Goal: Navigation & Orientation: Understand site structure

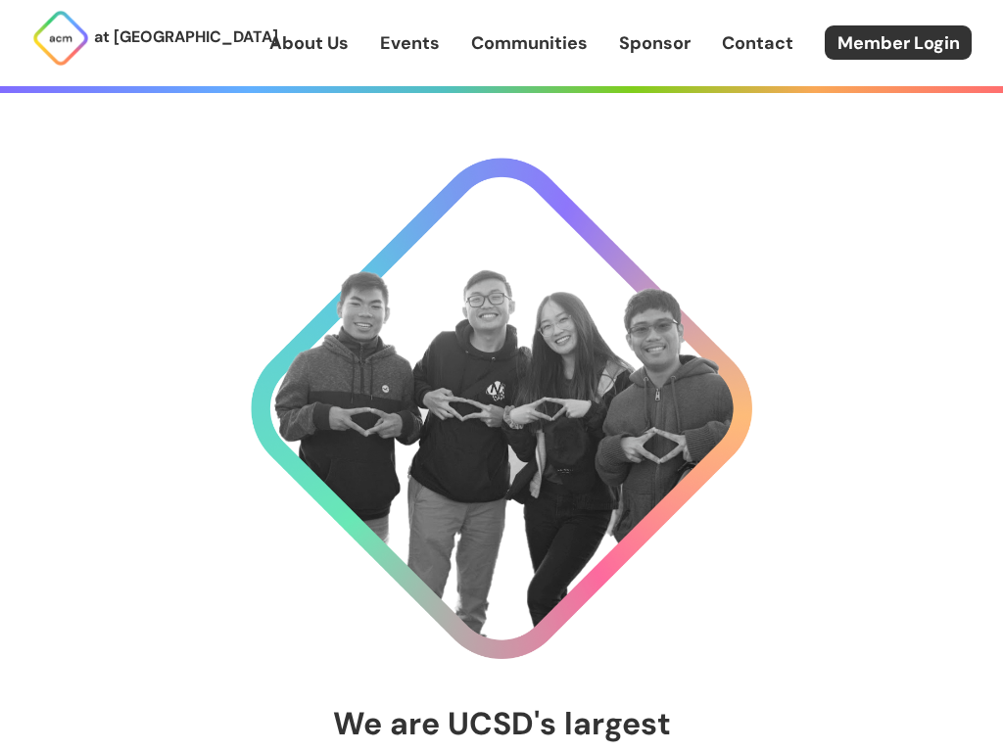
click at [501, 511] on img at bounding box center [501, 408] width 501 height 501
click at [501, 408] on img at bounding box center [501, 408] width 501 height 501
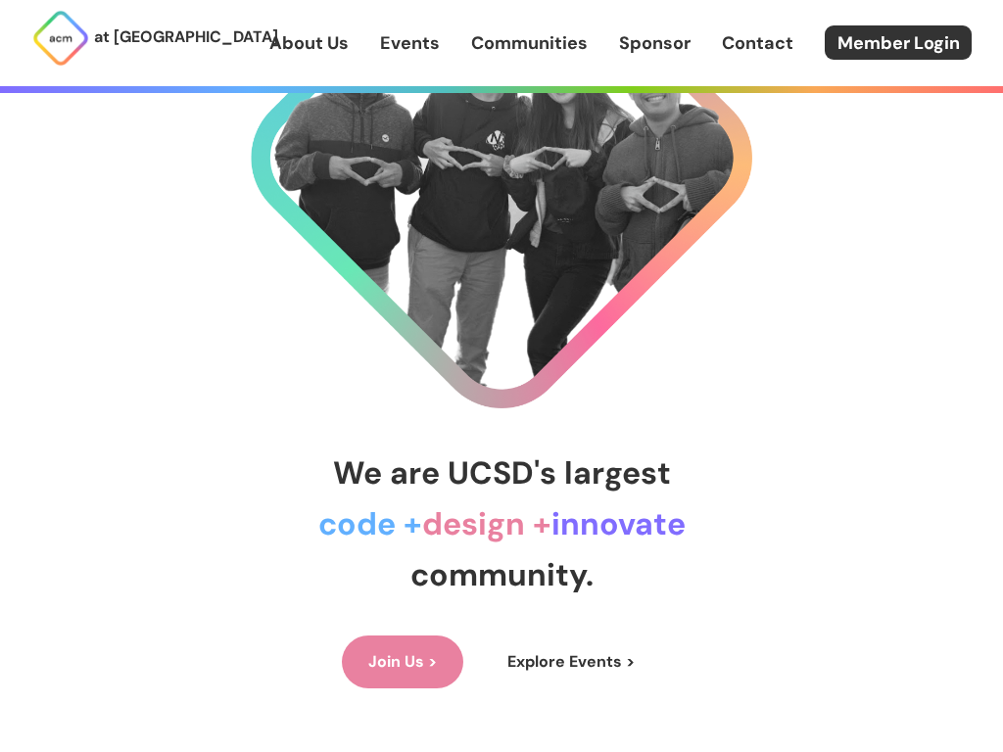
click at [409, 42] on link "Events" at bounding box center [410, 42] width 60 height 25
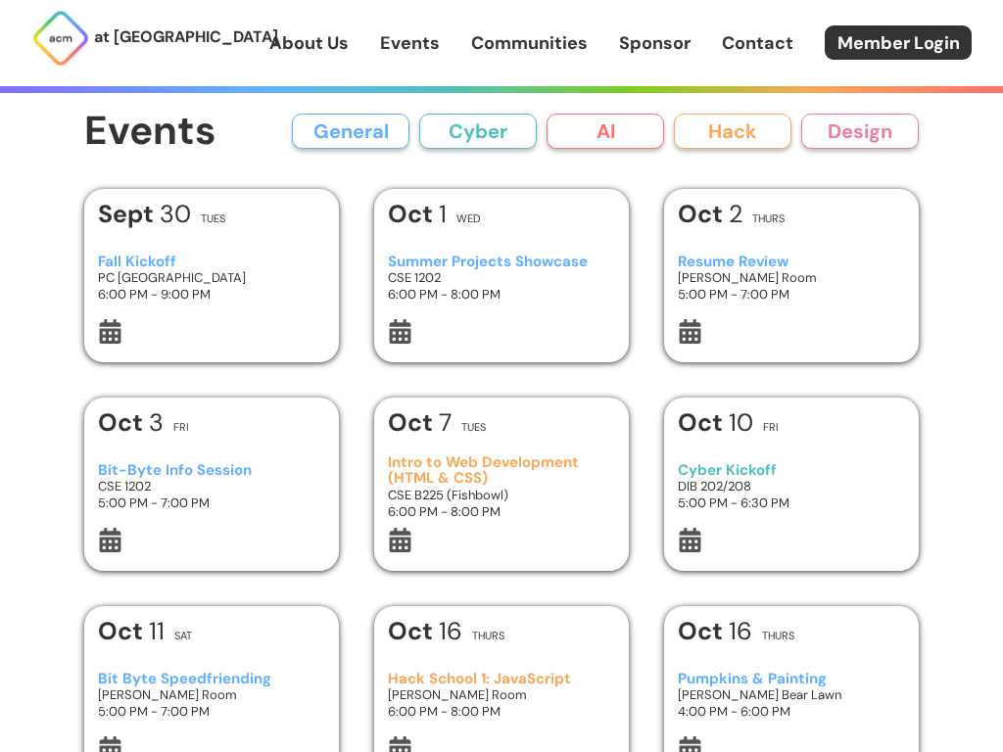
click at [61, 38] on img at bounding box center [60, 38] width 59 height 59
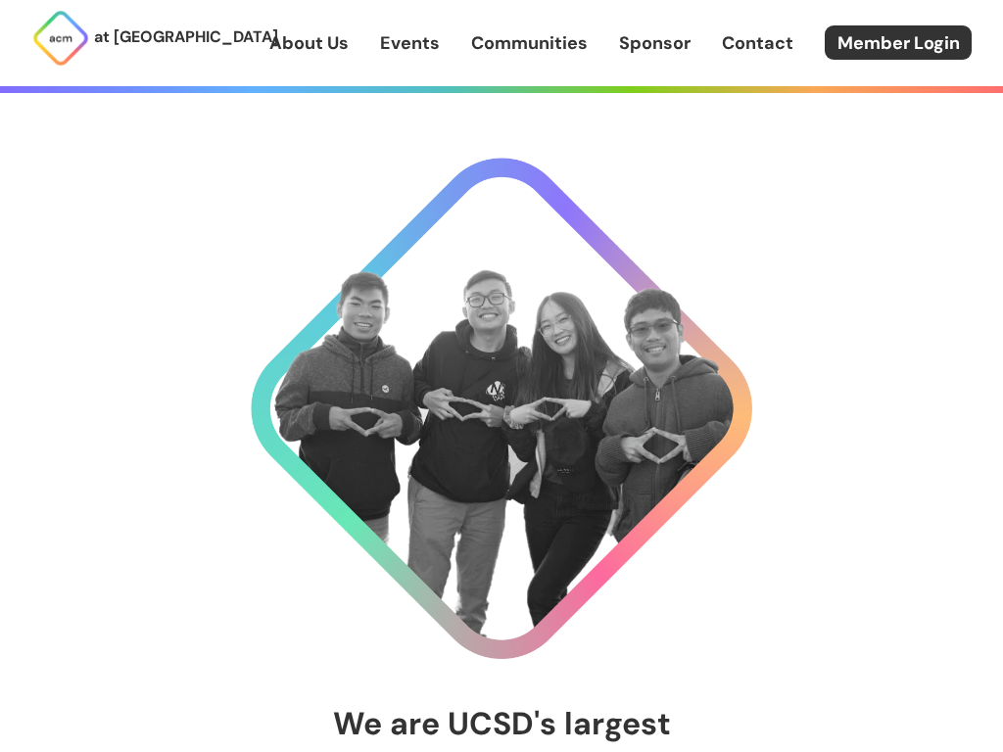
click at [123, 38] on p "at [GEOGRAPHIC_DATA]" at bounding box center [186, 36] width 184 height 25
click at [654, 42] on link "Sponsor" at bounding box center [654, 42] width 71 height 25
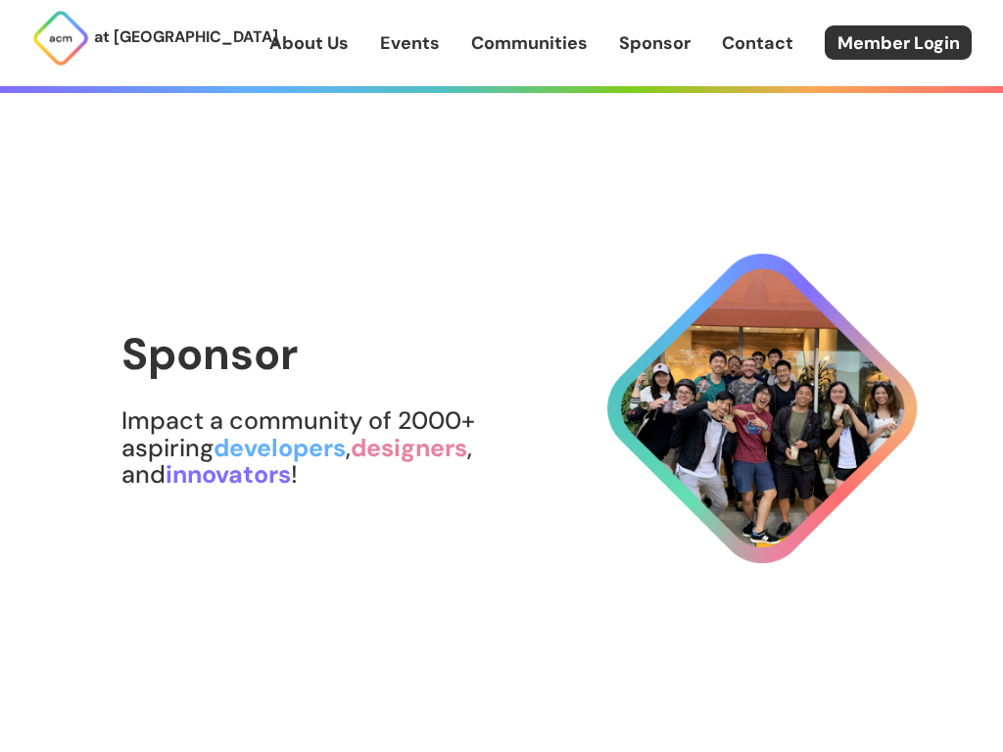
click at [308, 42] on link "About Us" at bounding box center [308, 42] width 79 height 25
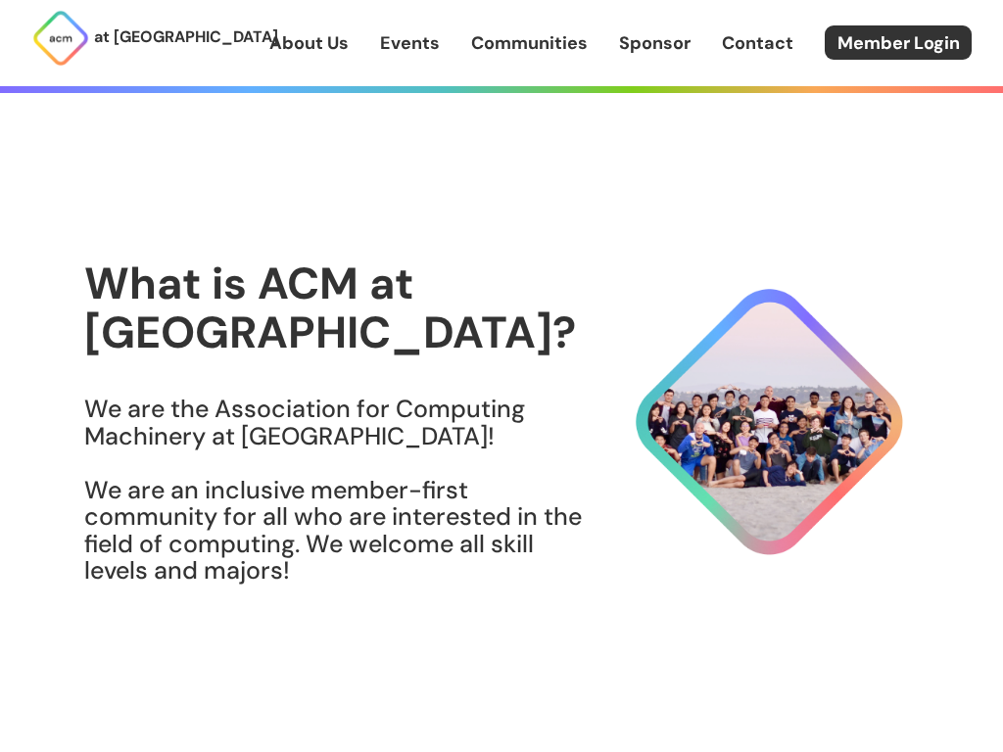
click at [123, 42] on p "at [GEOGRAPHIC_DATA]" at bounding box center [186, 36] width 184 height 25
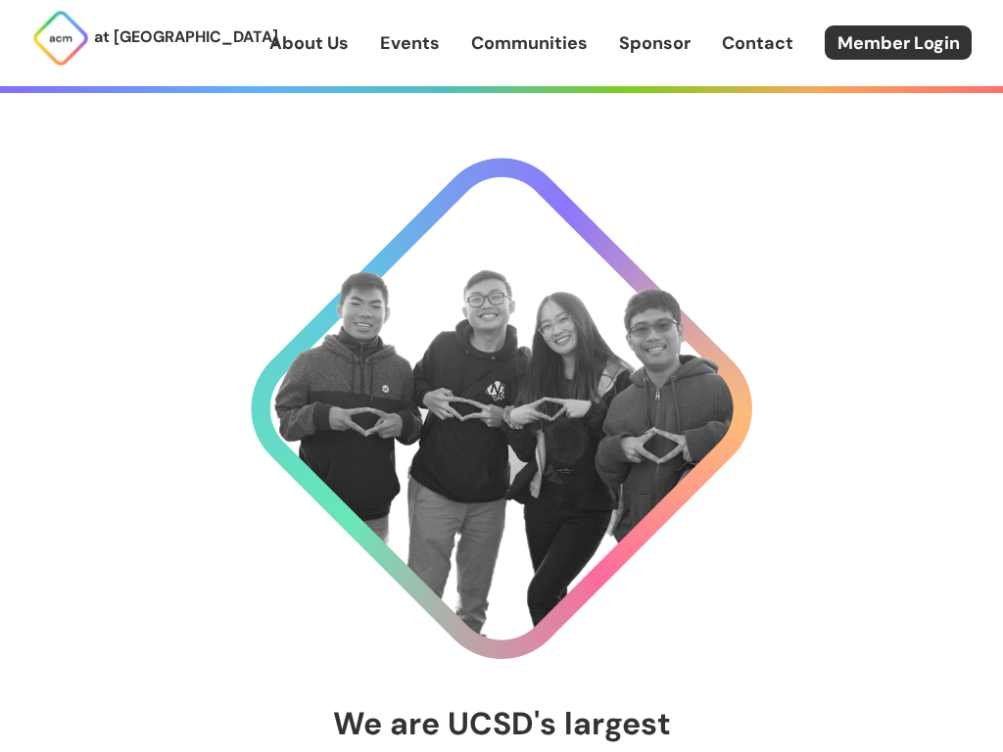
scroll to position [42, 0]
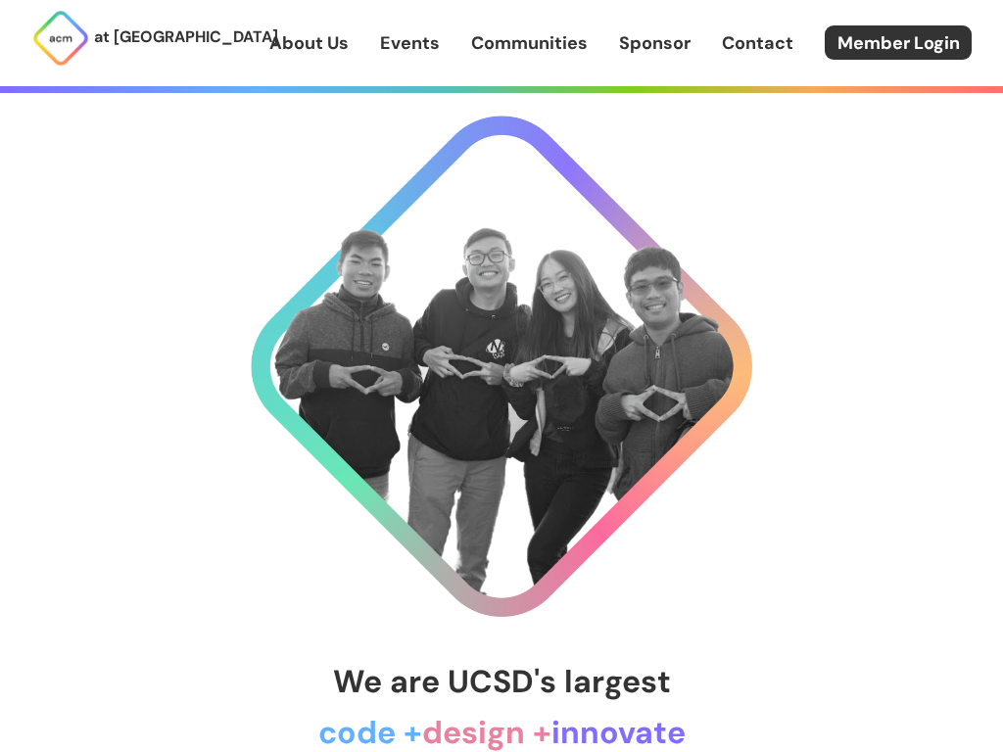
click at [501, 469] on img at bounding box center [501, 366] width 501 height 501
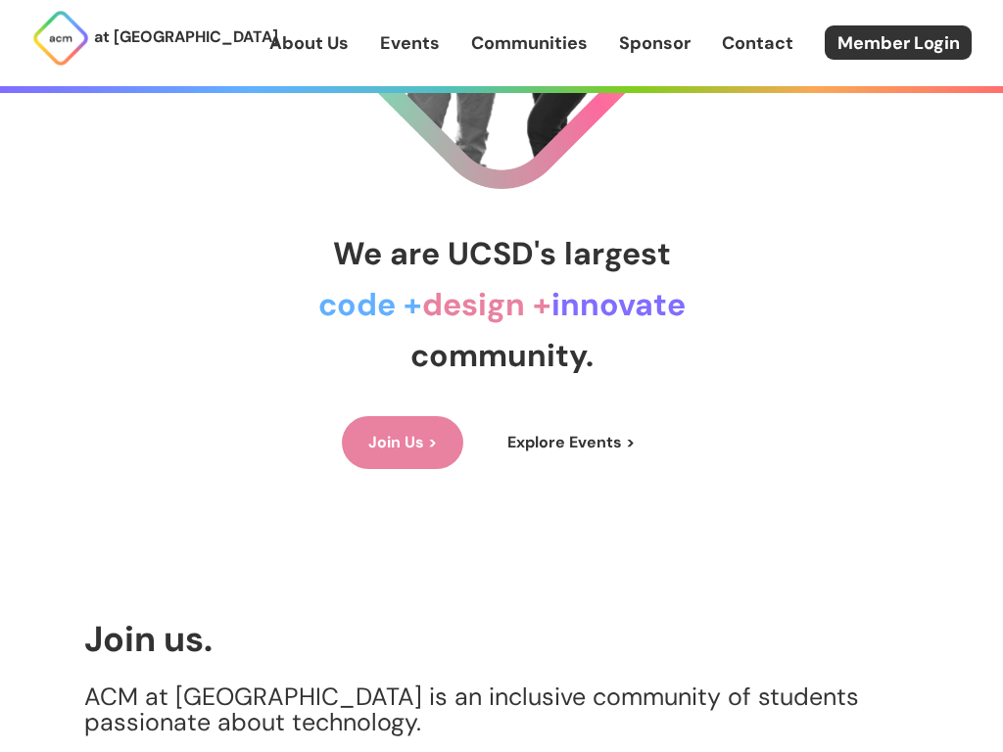
click at [123, 42] on p "at [GEOGRAPHIC_DATA]" at bounding box center [186, 36] width 184 height 25
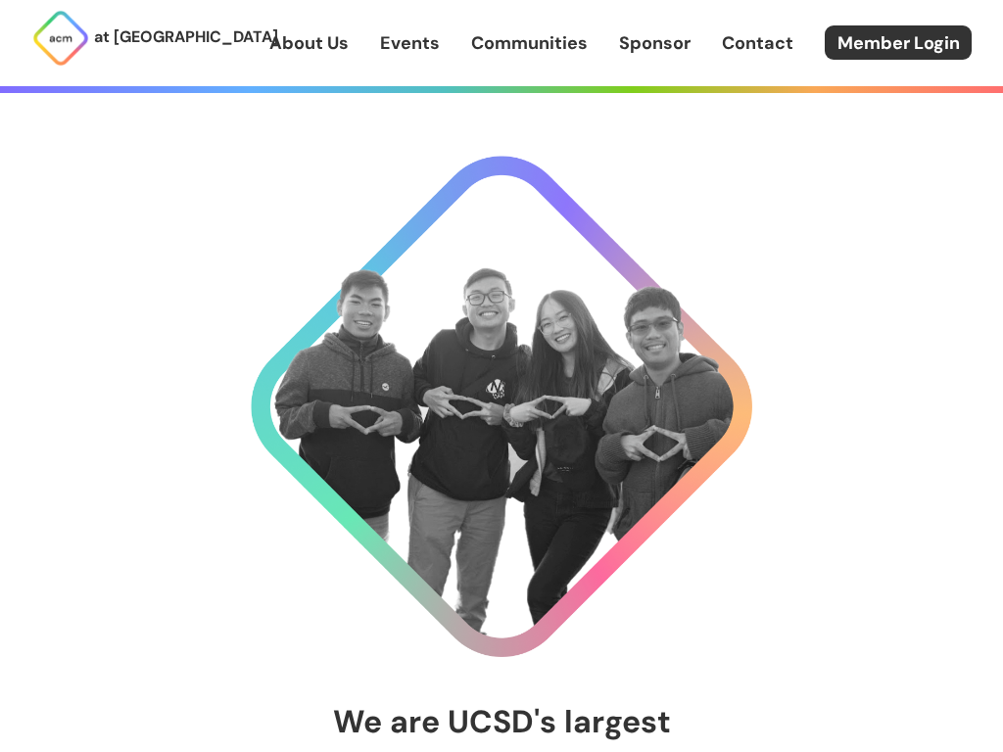
scroll to position [0, 0]
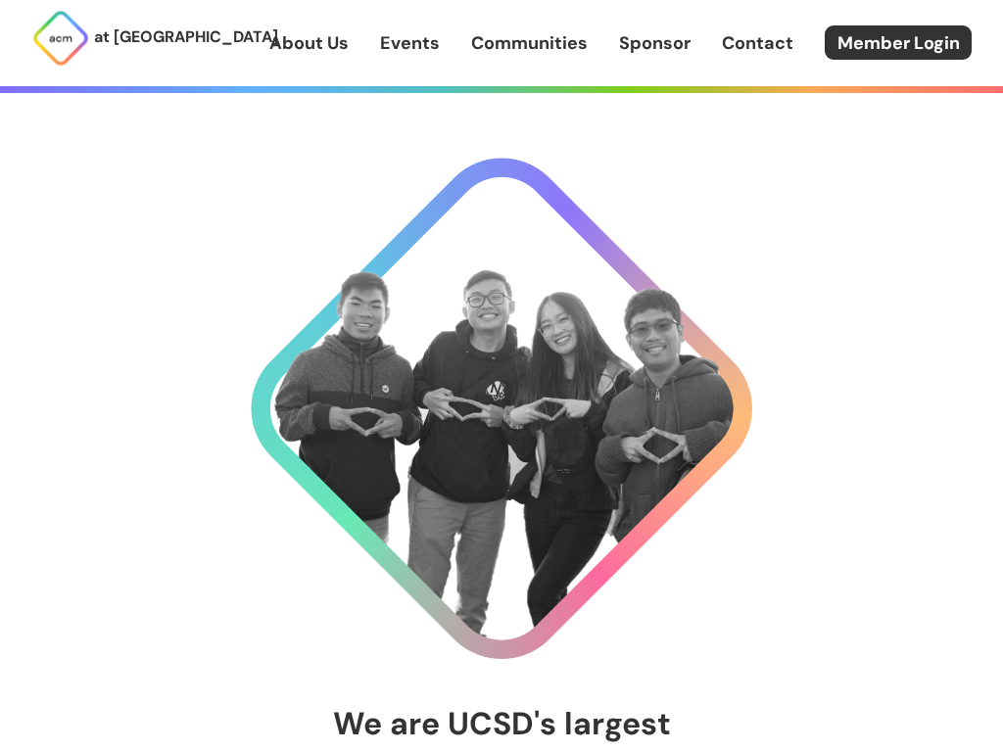
click at [123, 38] on p "at [GEOGRAPHIC_DATA]" at bounding box center [186, 36] width 184 height 25
click at [501, 46] on link "Communities" at bounding box center [529, 42] width 117 height 25
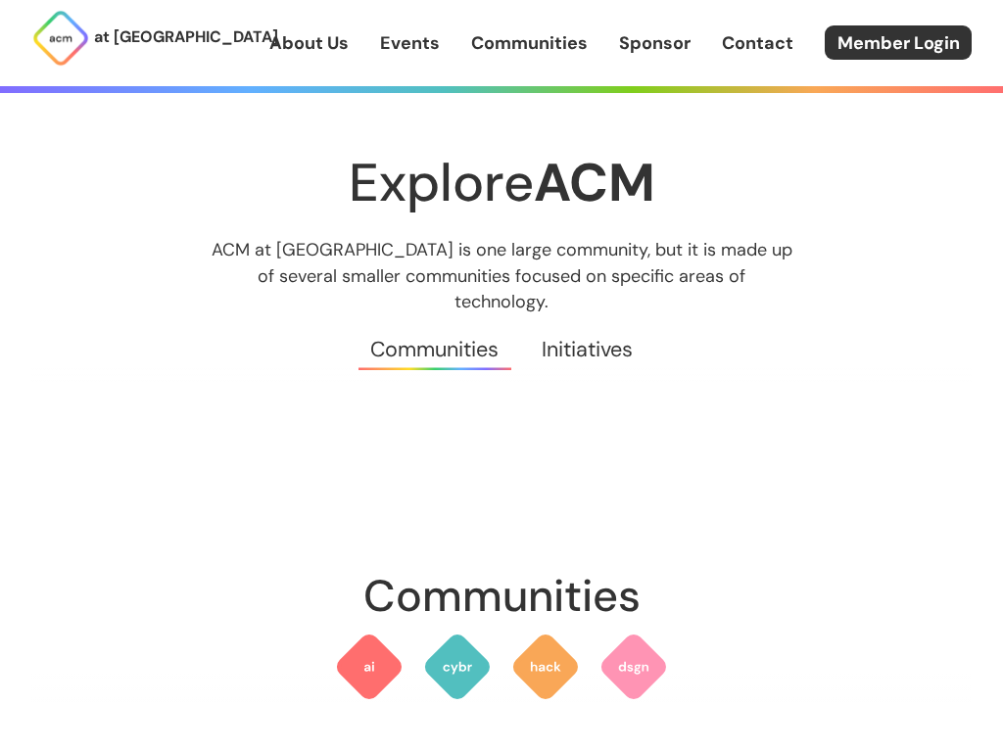
scroll to position [46, 0]
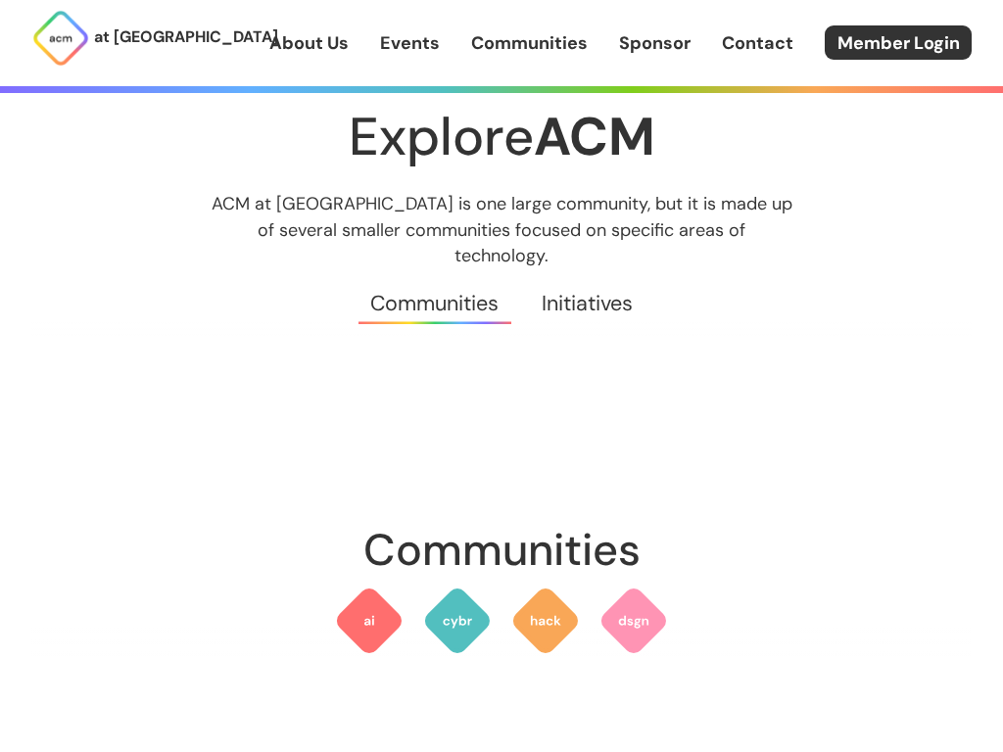
click at [308, 42] on link "About Us" at bounding box center [308, 42] width 79 height 25
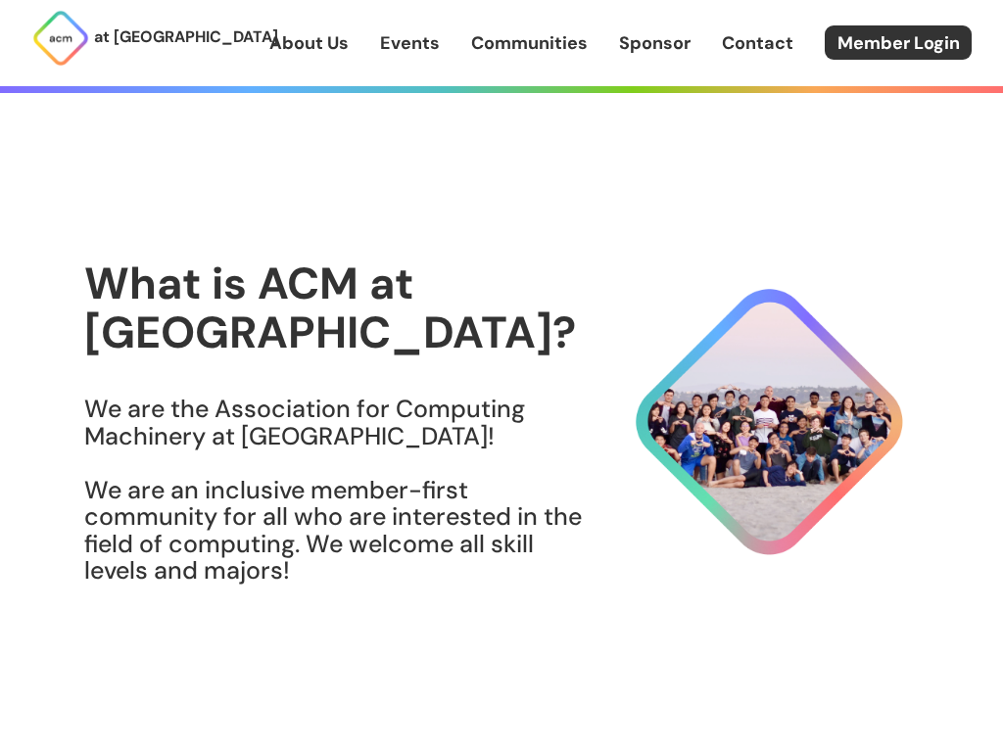
click at [308, 42] on link "About Us" at bounding box center [308, 42] width 79 height 25
click at [898, 42] on link "Member Login" at bounding box center [897, 42] width 147 height 34
